Goal: Information Seeking & Learning: Learn about a topic

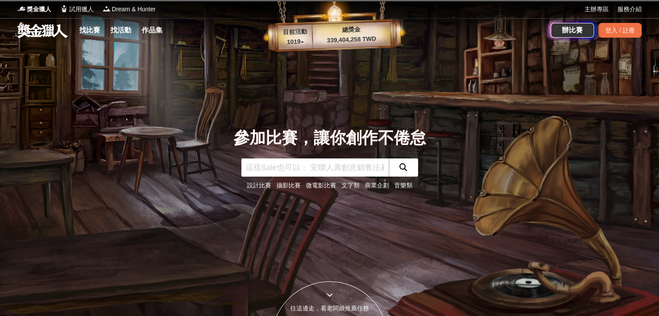
click at [345, 187] on link "文字類" at bounding box center [351, 185] width 18 height 7
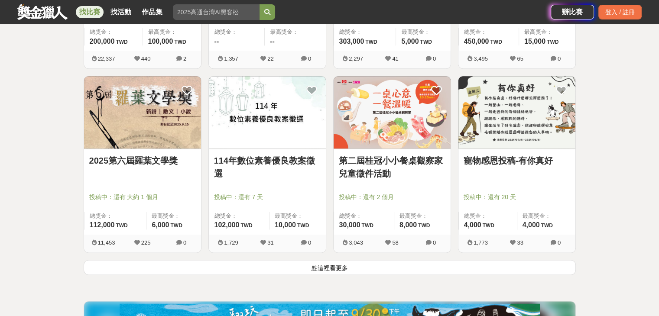
scroll to position [1040, 0]
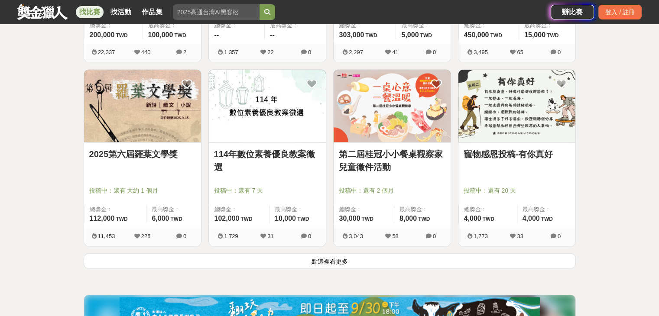
click at [332, 257] on button "點這裡看更多" at bounding box center [330, 261] width 492 height 15
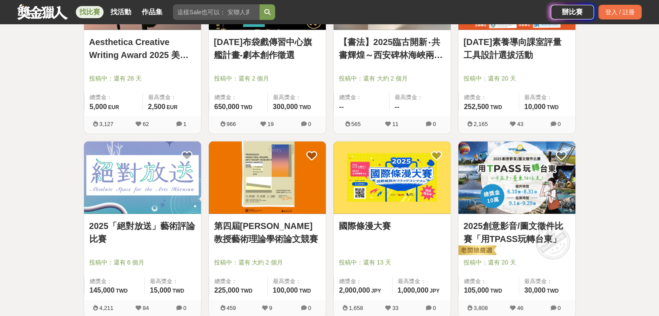
scroll to position [2080, 0]
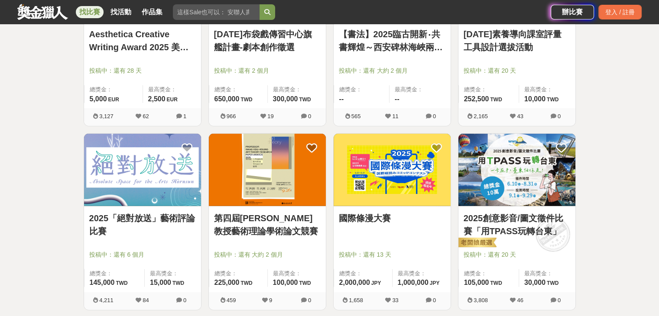
click at [156, 190] on img at bounding box center [142, 170] width 117 height 72
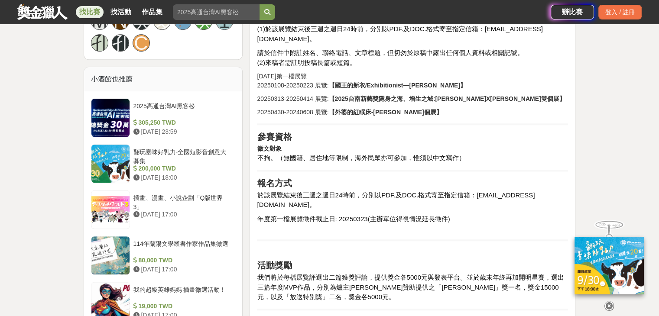
scroll to position [693, 0]
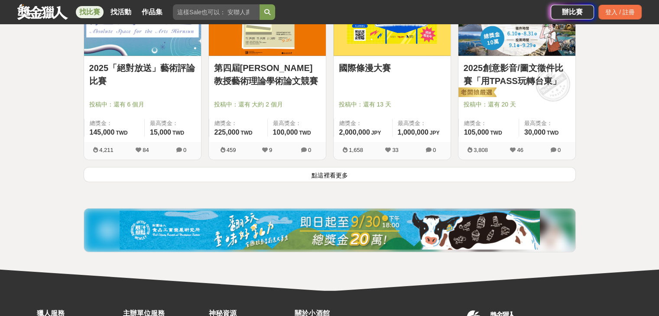
scroll to position [2254, 0]
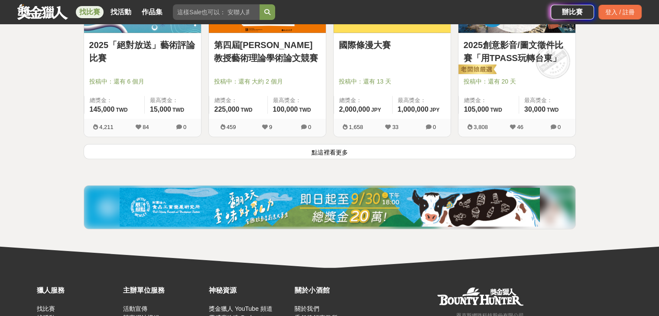
click at [379, 152] on button "點這裡看更多" at bounding box center [330, 151] width 492 height 15
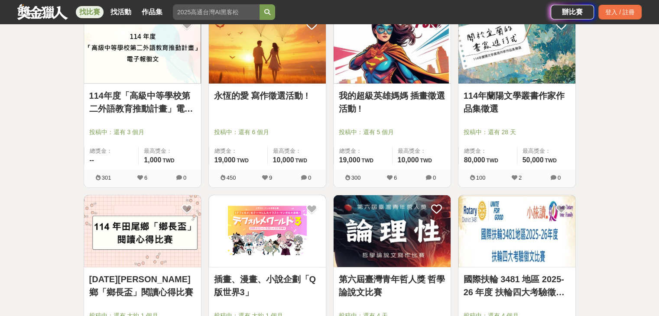
scroll to position [2774, 0]
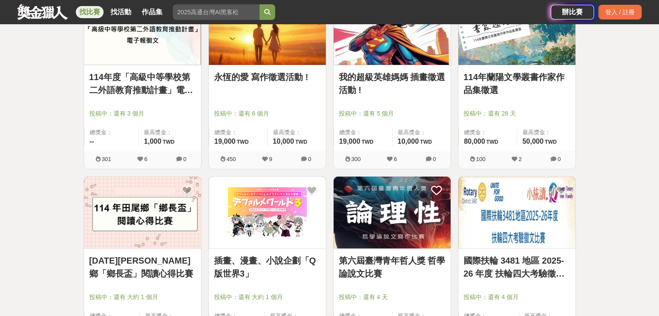
click at [271, 62] on img at bounding box center [267, 29] width 117 height 72
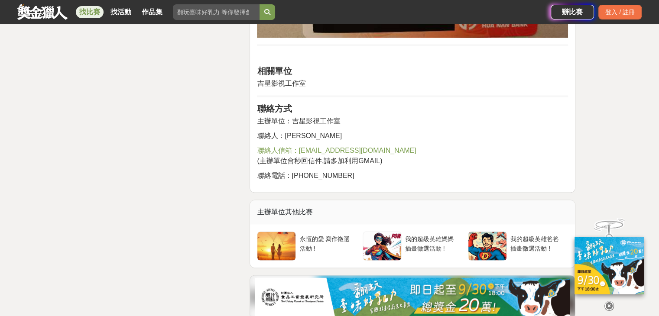
scroll to position [1517, 0]
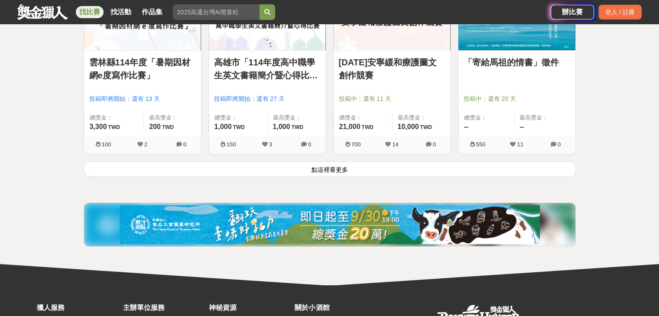
scroll to position [3337, 0]
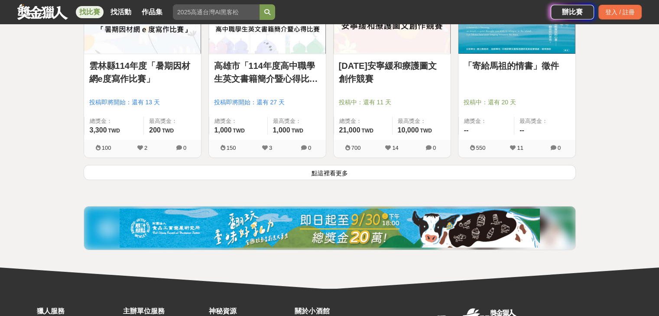
click at [376, 172] on button "點這裡看更多" at bounding box center [330, 172] width 492 height 15
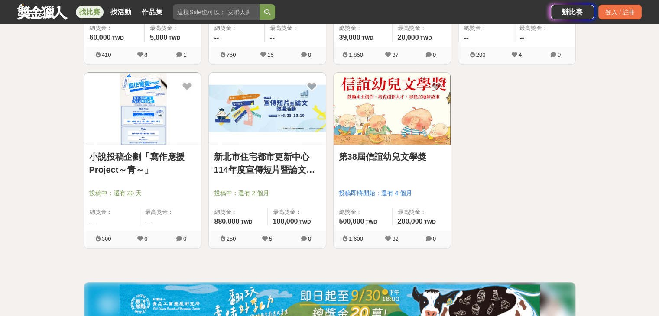
scroll to position [3987, 0]
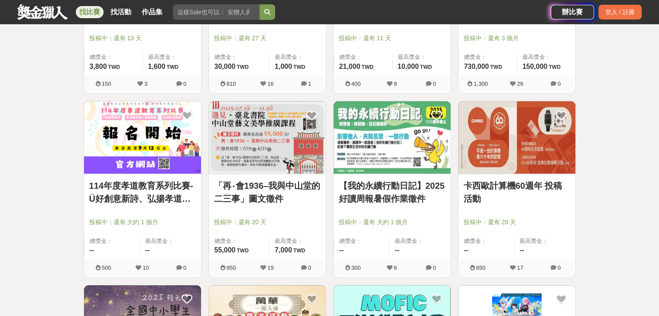
click at [88, 11] on link "找比賽" at bounding box center [90, 12] width 28 height 12
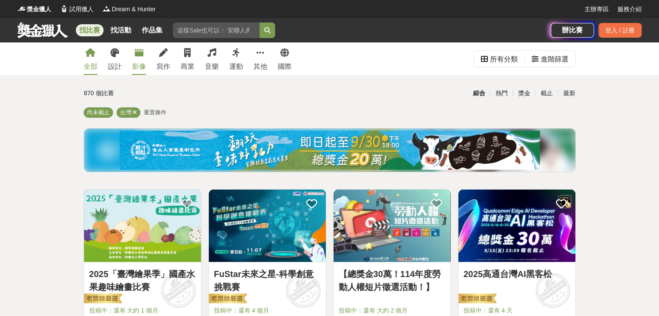
click at [137, 66] on div "影像" at bounding box center [139, 67] width 14 height 10
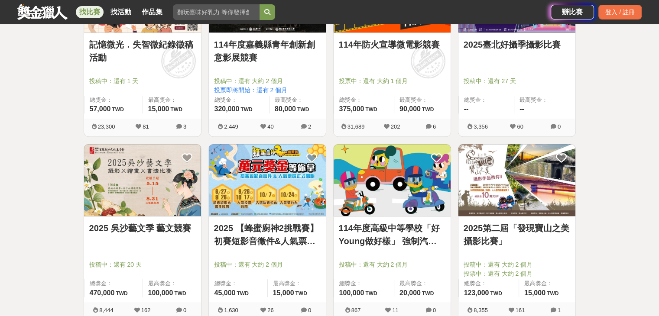
scroll to position [780, 0]
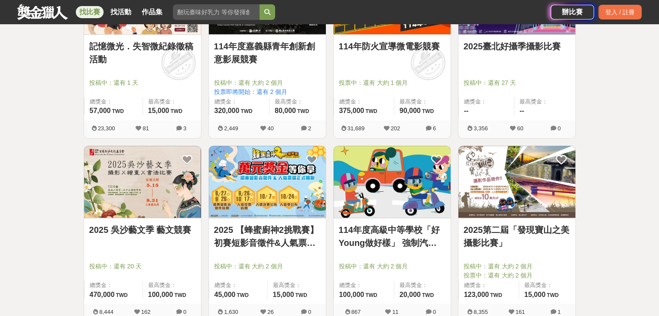
click at [257, 203] on img at bounding box center [267, 182] width 117 height 72
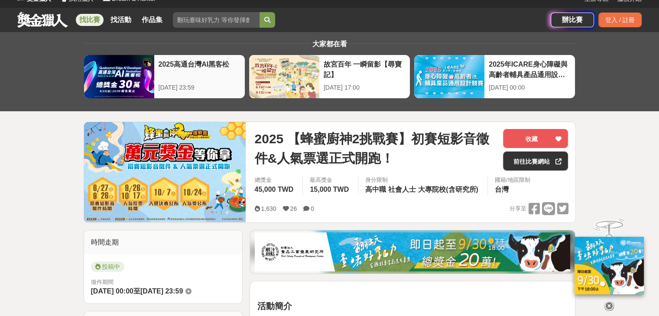
scroll to position [10, 0]
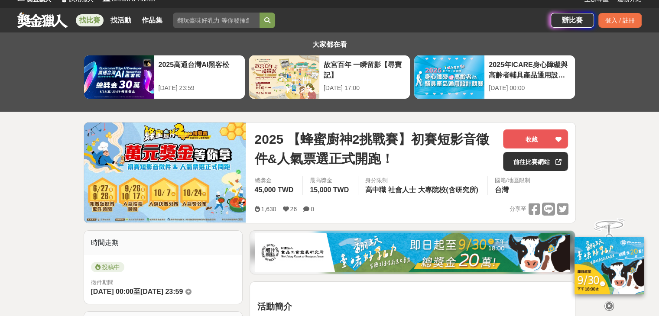
click at [91, 18] on link "找比賽" at bounding box center [90, 20] width 28 height 12
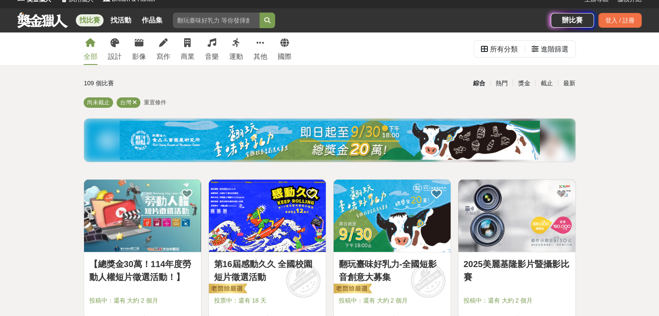
click at [91, 23] on link "找比賽" at bounding box center [90, 20] width 28 height 12
click at [267, 47] on link "其他" at bounding box center [261, 49] width 14 height 33
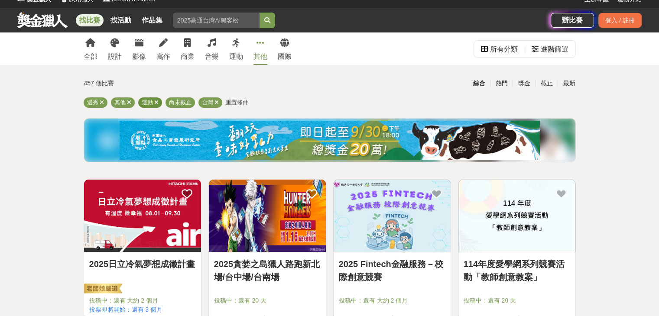
click at [154, 104] on icon at bounding box center [156, 103] width 4 height 6
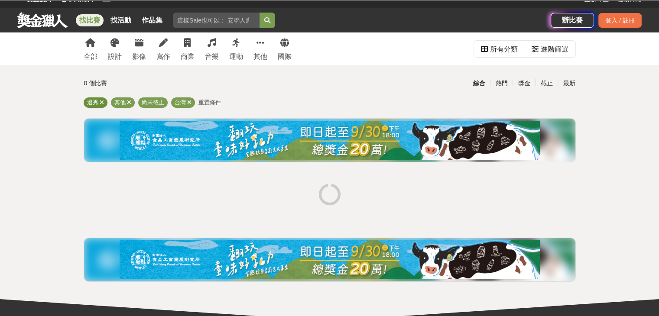
click at [101, 101] on icon at bounding box center [102, 103] width 4 height 6
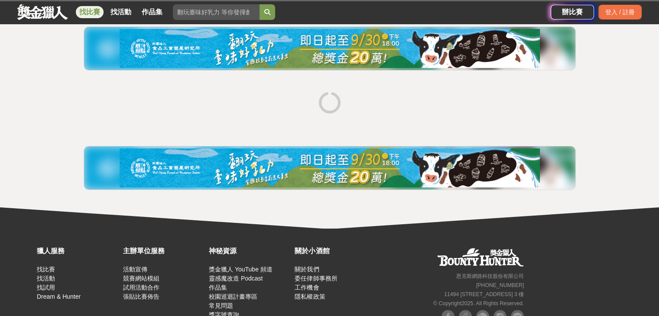
scroll to position [136, 0]
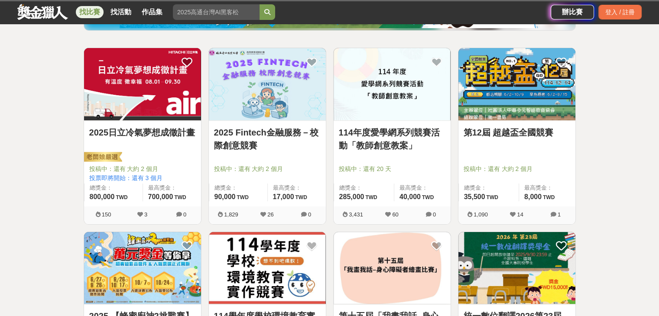
scroll to position [357, 0]
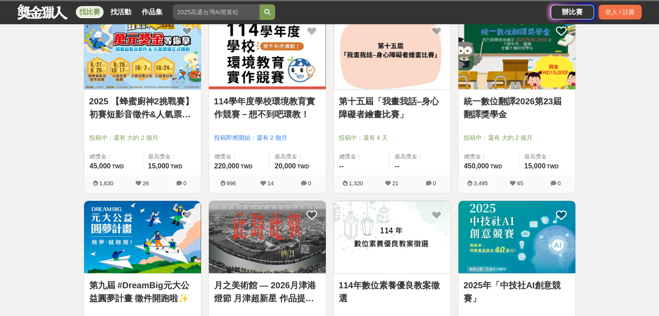
click at [413, 84] on img at bounding box center [392, 53] width 117 height 72
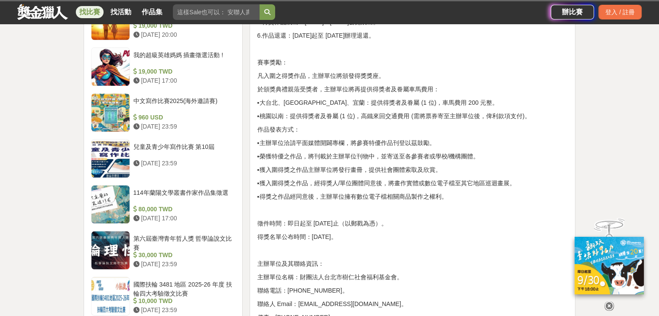
scroll to position [954, 0]
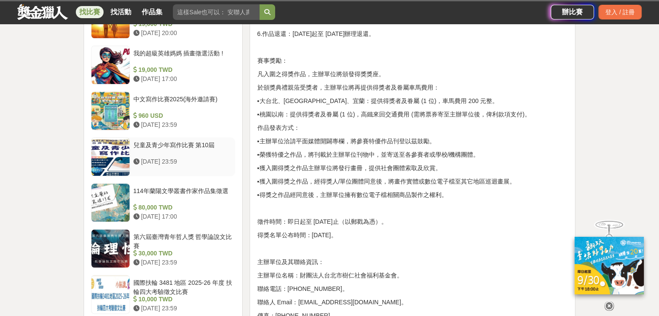
click at [99, 141] on div at bounding box center [110, 157] width 38 height 38
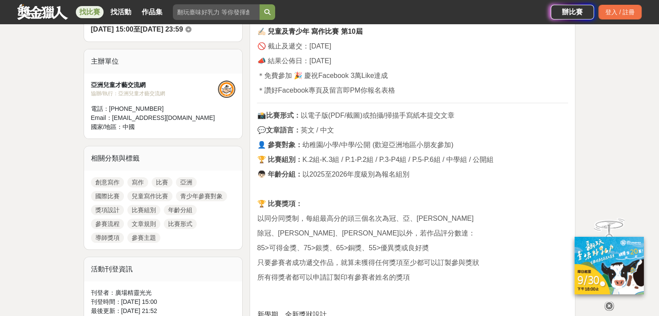
scroll to position [303, 0]
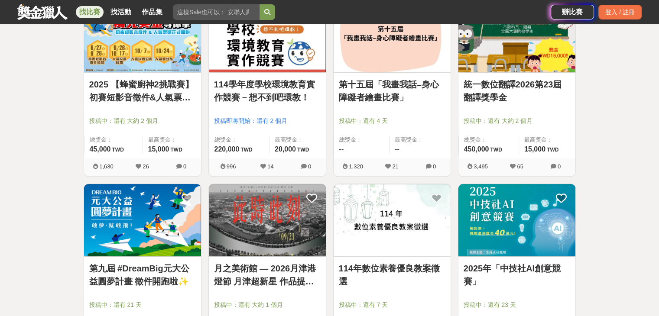
scroll to position [443, 0]
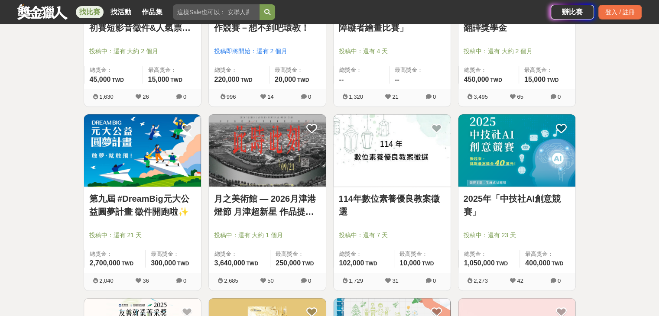
click at [253, 177] on img at bounding box center [267, 150] width 117 height 72
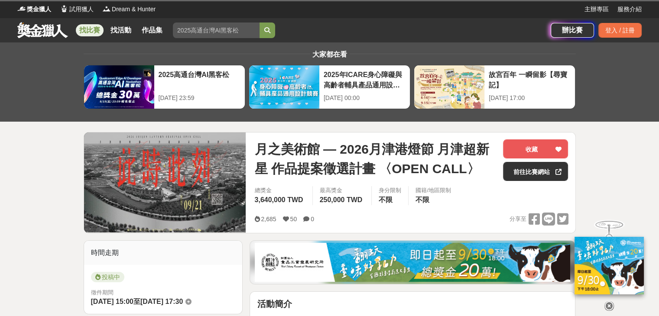
scroll to position [173, 0]
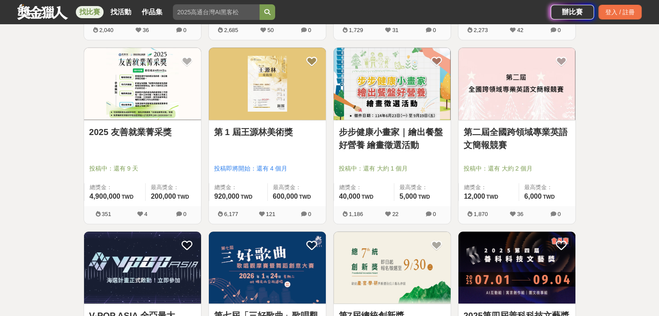
scroll to position [833, 0]
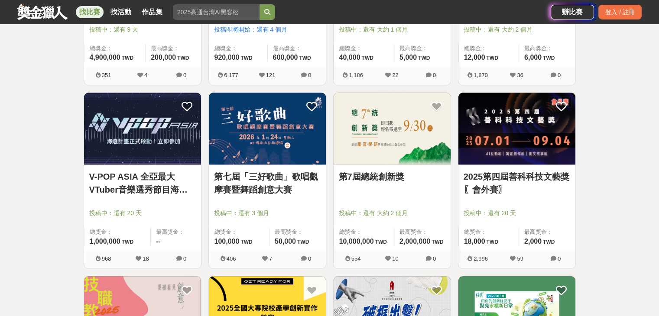
click at [117, 151] on img at bounding box center [142, 129] width 117 height 72
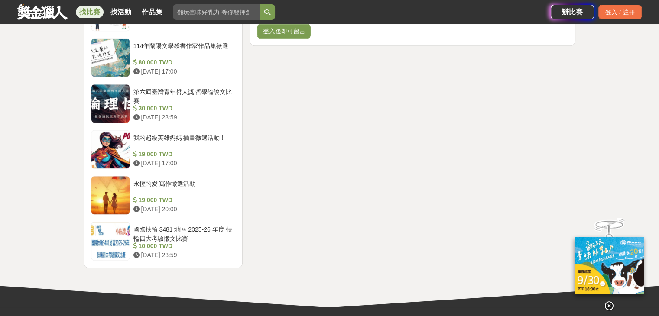
scroll to position [1127, 0]
